Goal: Information Seeking & Learning: Learn about a topic

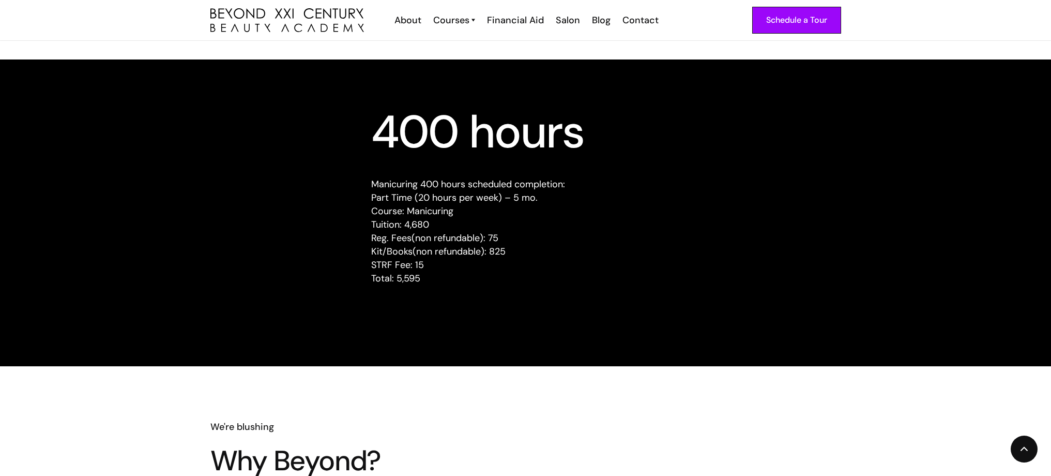
scroll to position [992, 0]
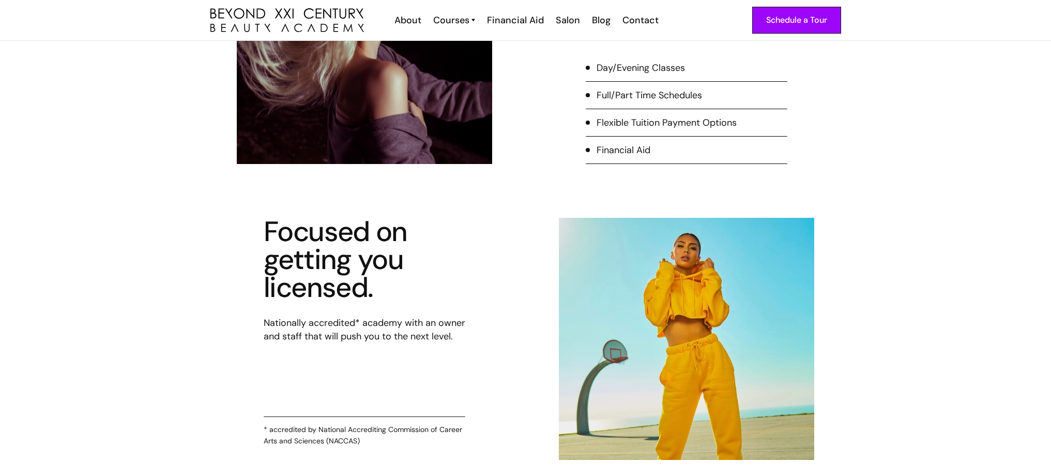
scroll to position [1327, 0]
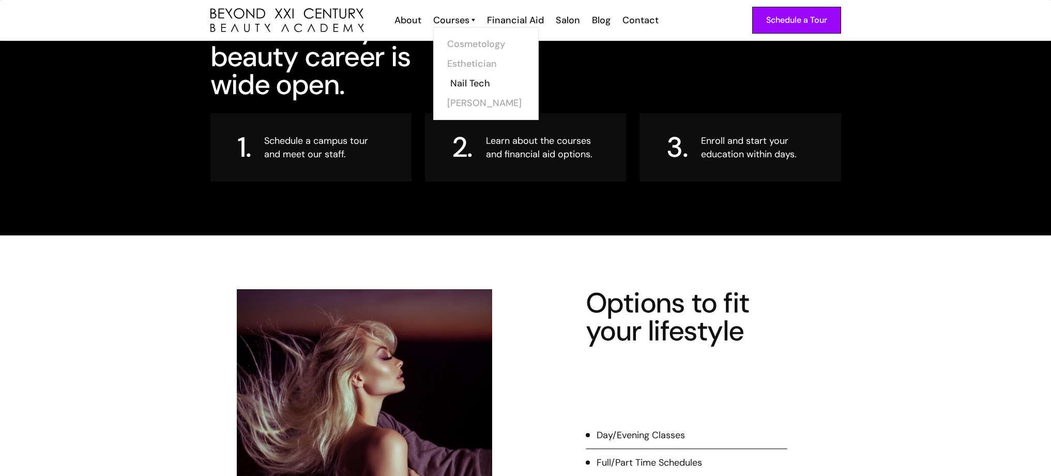
click at [469, 80] on link "Nail Tech" at bounding box center [489, 83] width 78 height 20
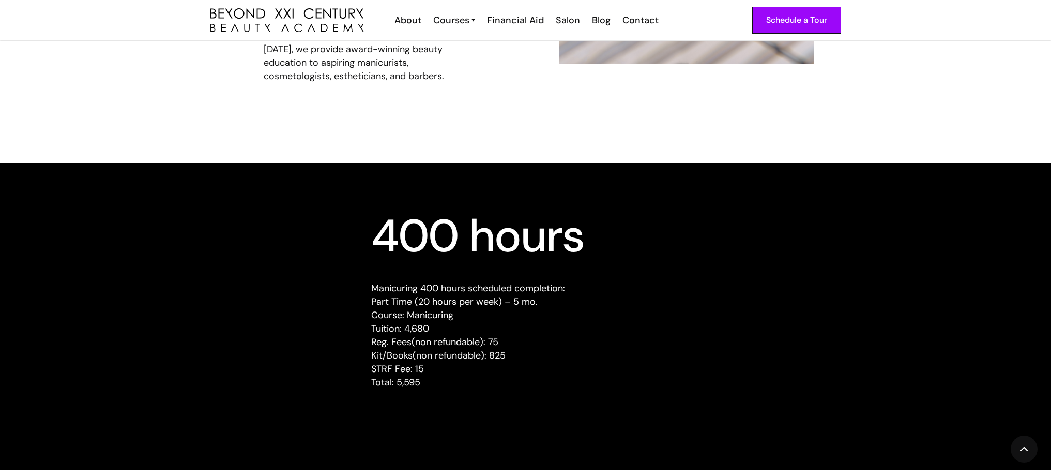
scroll to position [872, 0]
